Goal: Task Accomplishment & Management: Manage account settings

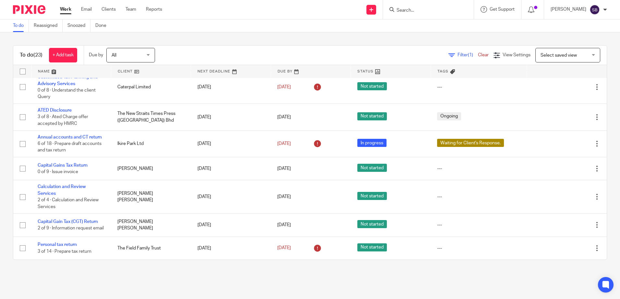
scroll to position [138, 0]
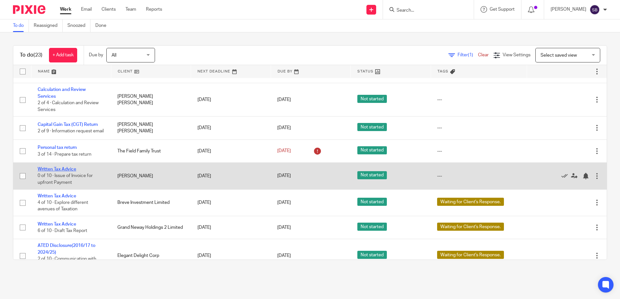
click at [57, 171] on link "Written Tax Advice" at bounding box center [57, 169] width 39 height 5
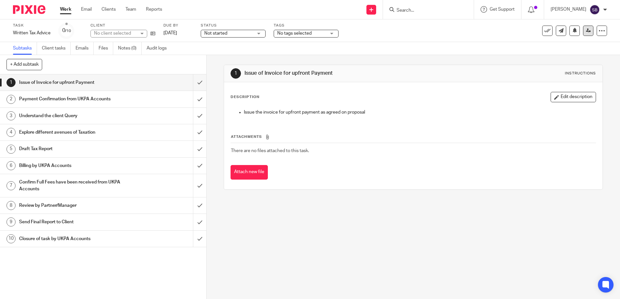
click at [583, 30] on link at bounding box center [588, 31] width 10 height 10
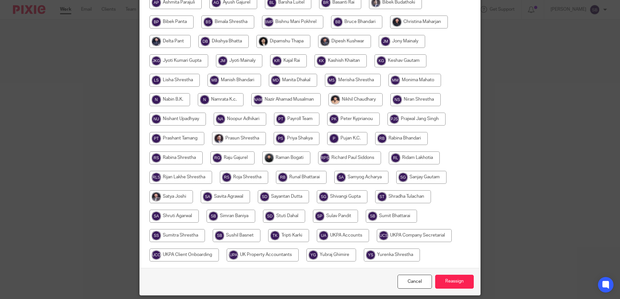
scroll to position [150, 0]
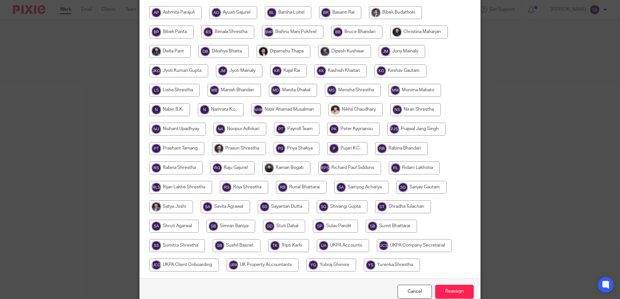
click at [225, 109] on input "radio" at bounding box center [221, 109] width 46 height 13
radio input "true"
click at [342, 245] on input "radio" at bounding box center [343, 245] width 52 height 13
radio input "true"
click at [460, 292] on input "Reassign" at bounding box center [454, 292] width 39 height 14
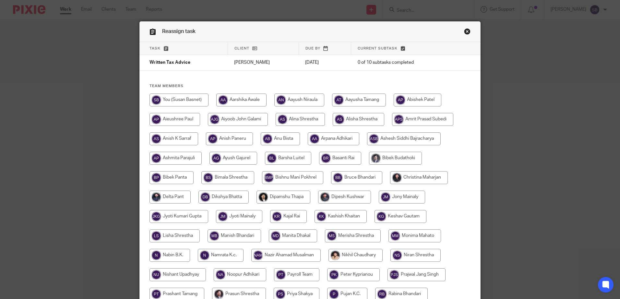
scroll to position [0, 0]
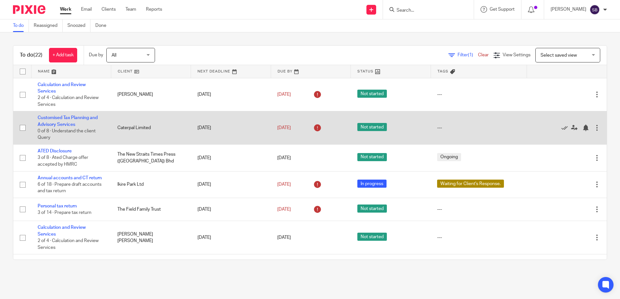
drag, startPoint x: 236, startPoint y: 174, endPoint x: 178, endPoint y: 116, distance: 82.0
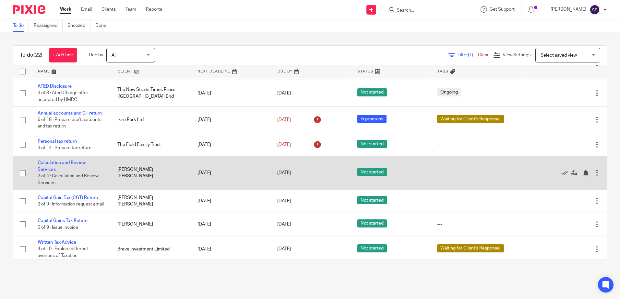
scroll to position [97, 0]
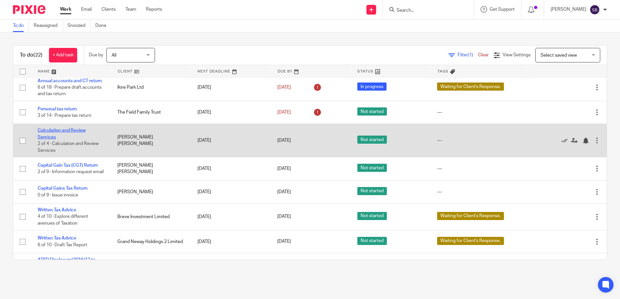
click at [70, 130] on link "Calculation and Review Services" at bounding box center [62, 133] width 48 height 11
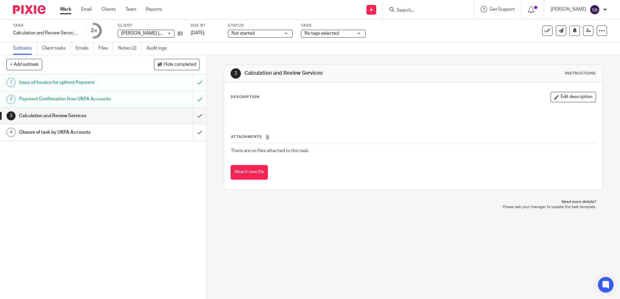
click at [312, 243] on div "3 Calculation and Review Services Instructions Description Edit description Att…" at bounding box center [412, 177] width 413 height 244
click at [30, 8] on img at bounding box center [29, 9] width 32 height 9
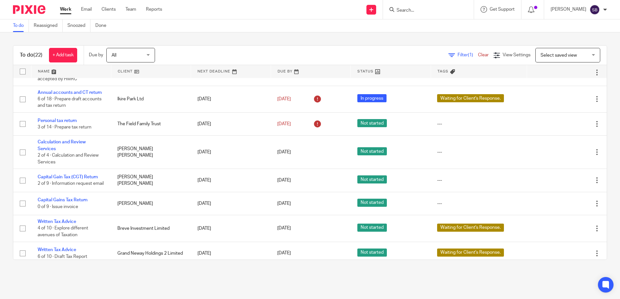
scroll to position [162, 0]
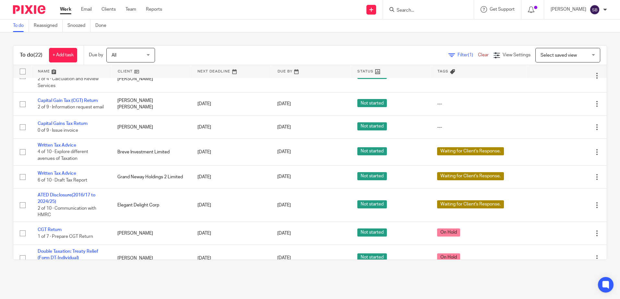
click at [420, 6] on form at bounding box center [430, 10] width 69 height 8
click at [414, 10] on input "Search" at bounding box center [425, 11] width 58 height 6
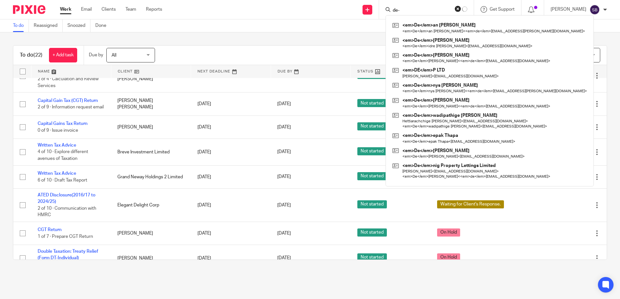
type input "de"
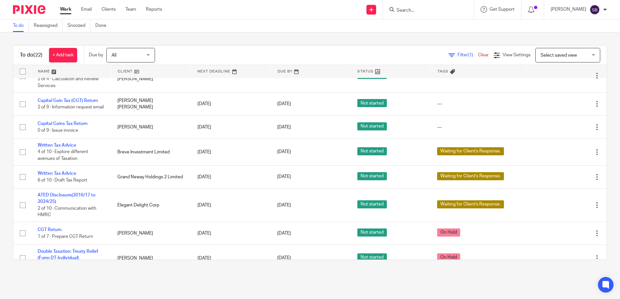
type input "o"
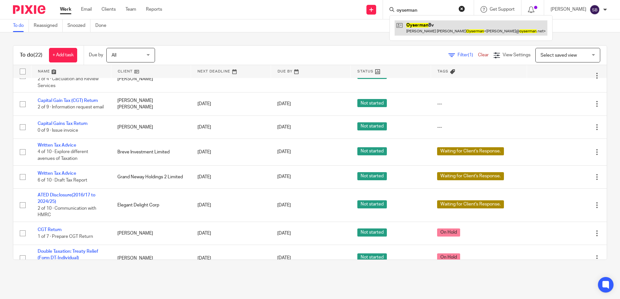
type input "oyserman"
drag, startPoint x: 432, startPoint y: 31, endPoint x: 450, endPoint y: 35, distance: 18.2
click at [432, 31] on link at bounding box center [470, 27] width 153 height 15
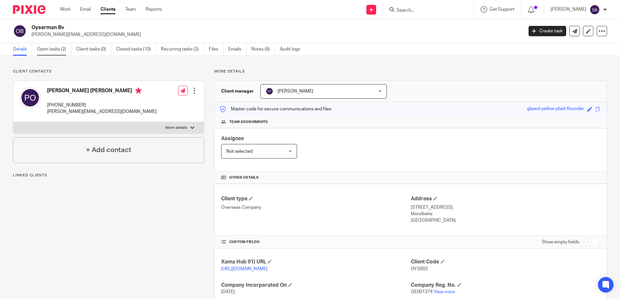
click at [63, 51] on link "Open tasks (2)" at bounding box center [54, 49] width 34 height 13
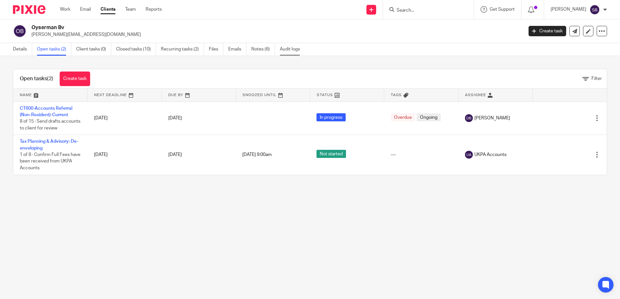
click at [295, 45] on link "Audit logs" at bounding box center [292, 49] width 25 height 13
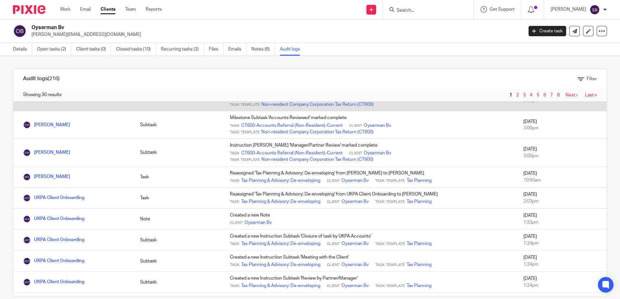
scroll to position [227, 0]
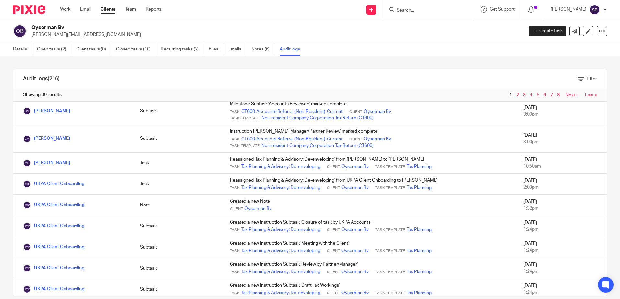
click at [29, 9] on img at bounding box center [29, 9] width 32 height 9
